Goal: Use online tool/utility: Use online tool/utility

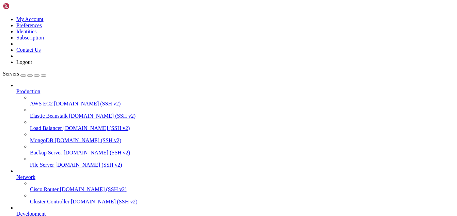
scroll to position [3, 1]
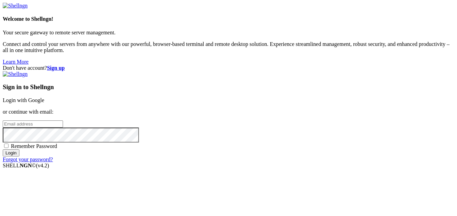
click at [44, 97] on link "Login with Google" at bounding box center [24, 100] width 42 height 6
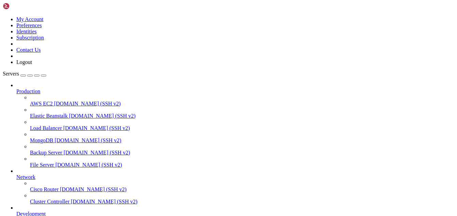
scroll to position [35, 0]
